Goal: Task Accomplishment & Management: Manage account settings

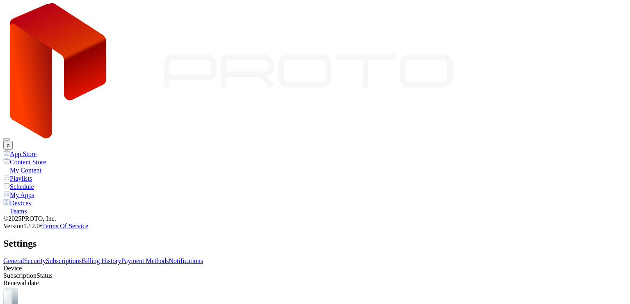
click at [121, 258] on link "Billing History" at bounding box center [101, 261] width 39 height 7
click at [169, 258] on link "Payment Methods" at bounding box center [145, 261] width 48 height 7
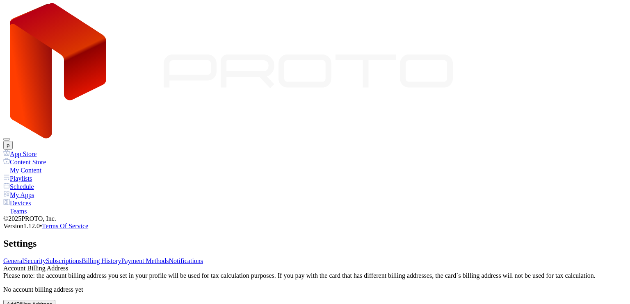
click at [204, 258] on link "Notifications" at bounding box center [186, 261] width 34 height 7
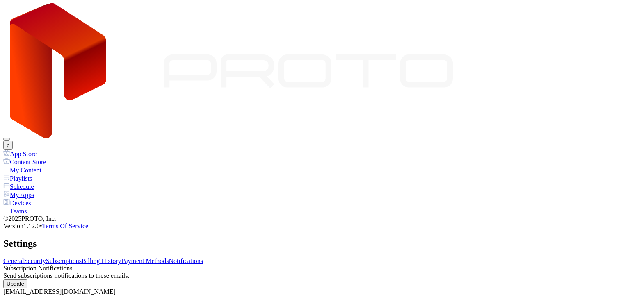
click at [121, 258] on link "Billing History" at bounding box center [101, 261] width 39 height 7
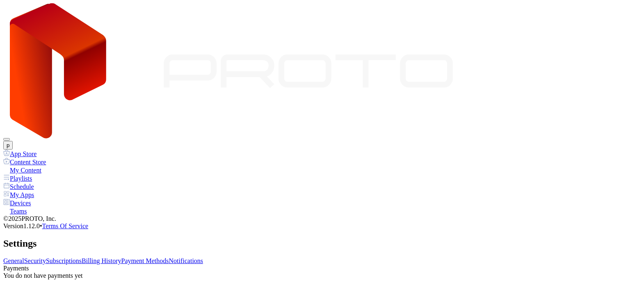
click at [82, 258] on link "Subscriptions" at bounding box center [64, 261] width 36 height 7
